Goal: Browse casually

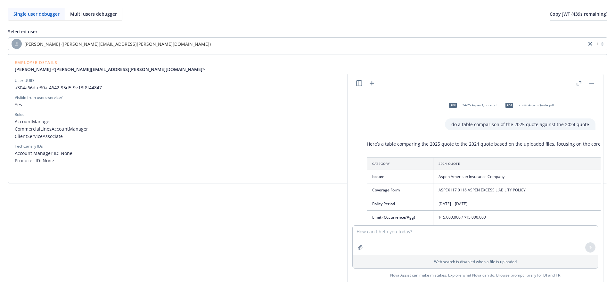
scroll to position [240, 0]
